Goal: Answer question/provide support

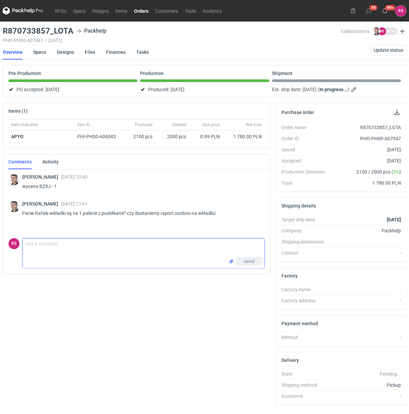
click at [72, 246] on textarea "Comment message" at bounding box center [144, 248] width 242 height 19
click at [27, 244] on textarea "Przesyłam zdjęcie wkładki" at bounding box center [144, 248] width 242 height 19
type textarea "[PERSON_NAME], przesyłam zdjęcie wkładki"
click at [252, 274] on span "Send" at bounding box center [249, 276] width 11 height 5
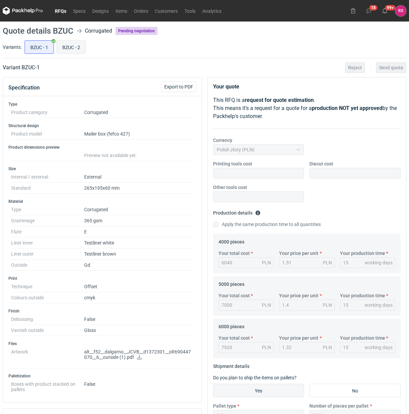
click at [76, 47] on input "BZUC - 2" at bounding box center [71, 47] width 29 height 13
radio input "true"
